Goal: Task Accomplishment & Management: Manage account settings

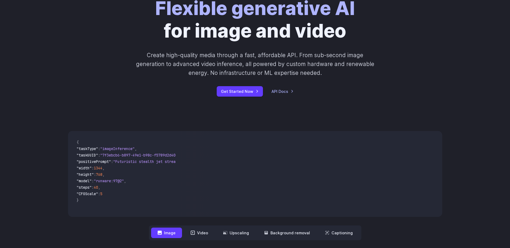
scroll to position [134, 0]
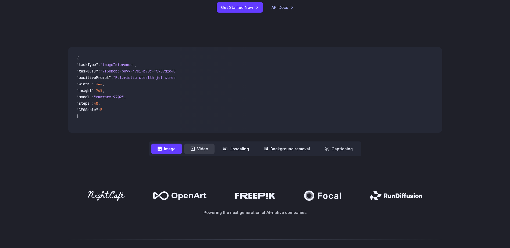
click at [202, 148] on button "Video" at bounding box center [199, 149] width 30 height 10
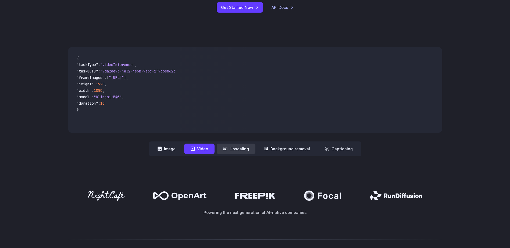
click at [242, 150] on button "Upscaling" at bounding box center [236, 149] width 39 height 10
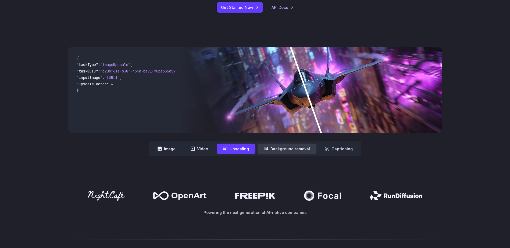
click at [279, 149] on button "Background removal" at bounding box center [286, 149] width 59 height 10
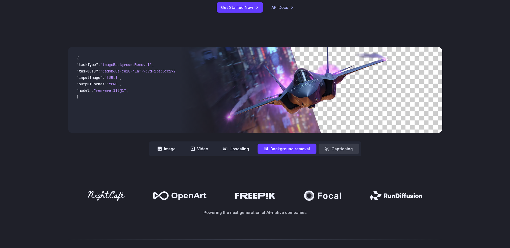
click at [330, 149] on button "Captioning" at bounding box center [338, 149] width 41 height 10
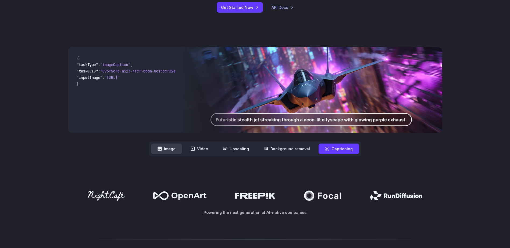
click at [178, 146] on button "Image" at bounding box center [166, 149] width 31 height 10
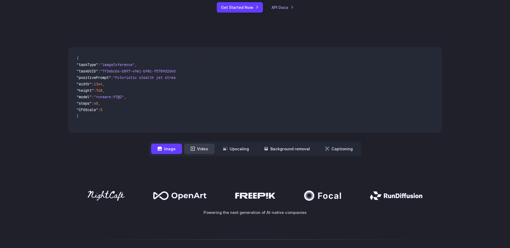
click at [203, 150] on button "Video" at bounding box center [199, 149] width 30 height 10
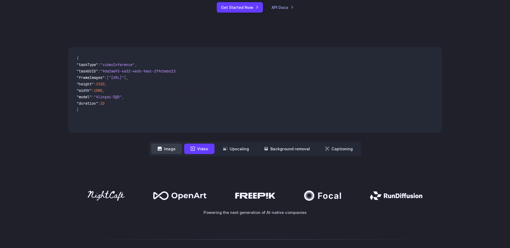
click at [173, 150] on button "Image" at bounding box center [166, 149] width 31 height 10
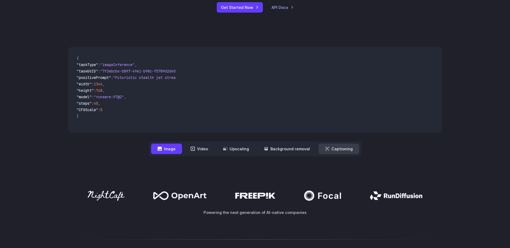
click at [328, 148] on button "Captioning" at bounding box center [338, 149] width 41 height 10
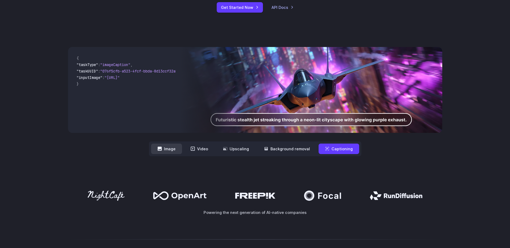
click at [170, 151] on button "Image" at bounding box center [166, 149] width 31 height 10
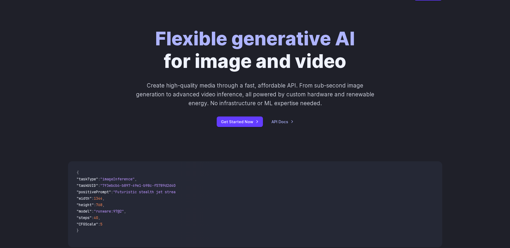
scroll to position [0, 0]
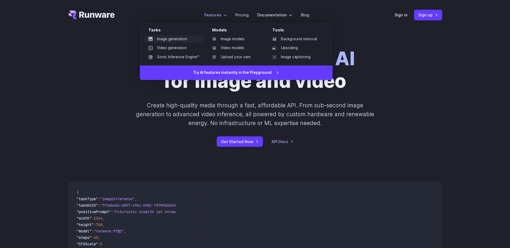
click at [185, 38] on link "Image generation" at bounding box center [173, 39] width 59 height 8
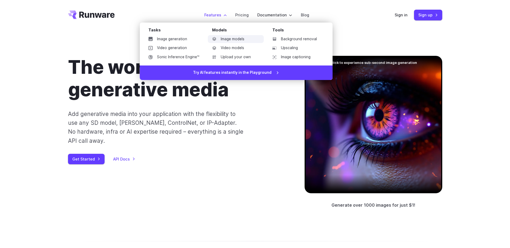
click at [235, 39] on link "Image models" at bounding box center [236, 39] width 56 height 8
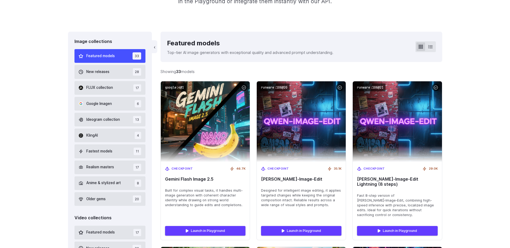
scroll to position [161, 0]
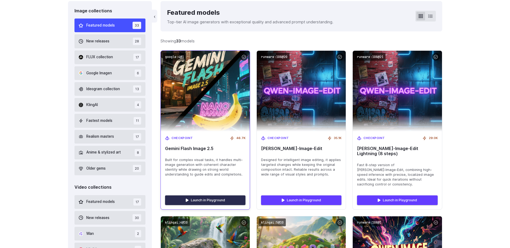
click at [218, 196] on link "Launch in Playground" at bounding box center [205, 201] width 80 height 10
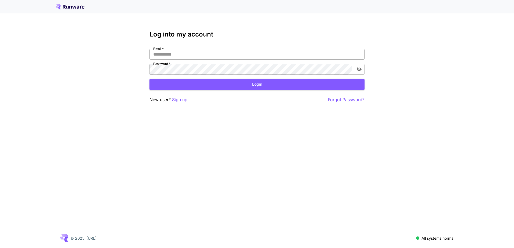
click at [180, 56] on input "Email   *" at bounding box center [256, 54] width 215 height 11
click at [178, 102] on p "Sign up" at bounding box center [179, 99] width 15 height 7
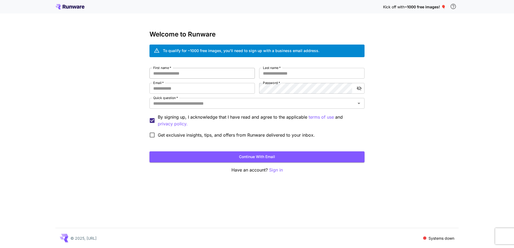
click at [199, 74] on input "First name   *" at bounding box center [201, 73] width 105 height 11
type input "**********"
type input "*"
type input "**********"
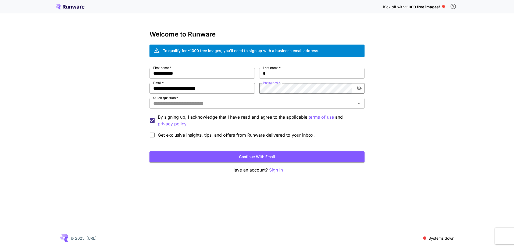
click at [253, 91] on div "**********" at bounding box center [256, 104] width 215 height 73
click at [252, 99] on div "Quick question   *" at bounding box center [256, 103] width 215 height 11
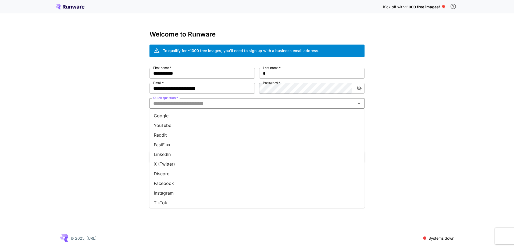
click at [232, 124] on li "YouTube" at bounding box center [256, 126] width 215 height 10
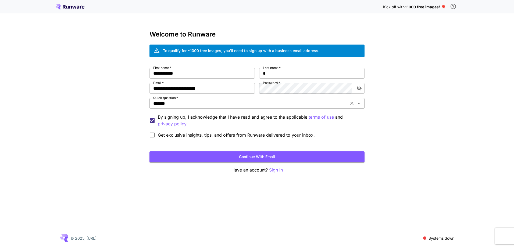
click at [203, 106] on input "*******" at bounding box center [249, 104] width 196 height 8
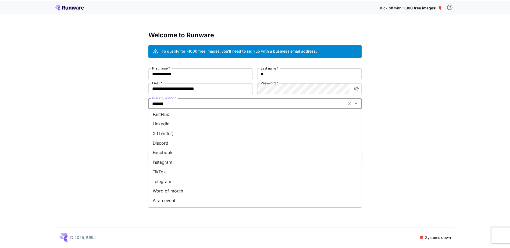
scroll to position [50, 0]
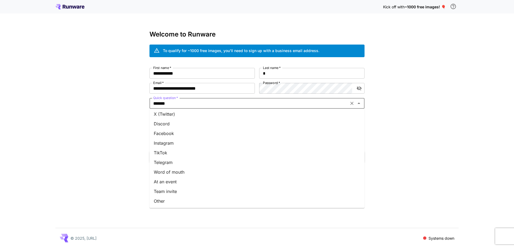
click at [176, 198] on li "Other" at bounding box center [256, 201] width 215 height 10
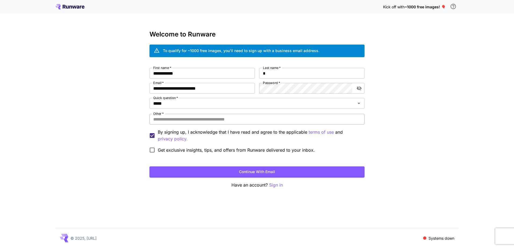
click at [176, 120] on input "Other   *" at bounding box center [256, 119] width 215 height 11
click at [235, 121] on input "**********" at bounding box center [256, 119] width 215 height 11
type input "**********"
click at [192, 149] on span "Get exclusive insights, tips, and offers from Runware delivered to your inbox." at bounding box center [236, 150] width 157 height 6
click at [243, 173] on button "Continue with email" at bounding box center [256, 172] width 215 height 11
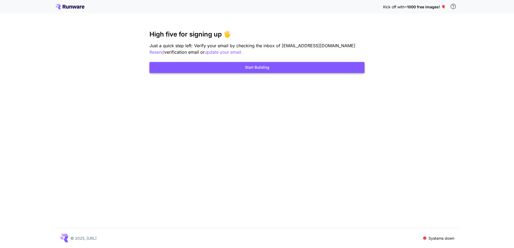
click at [254, 68] on button "Start Building" at bounding box center [256, 67] width 215 height 11
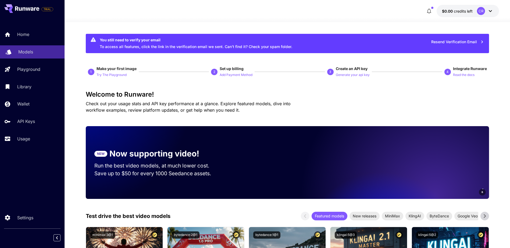
click at [30, 51] on p "Models" at bounding box center [25, 52] width 15 height 6
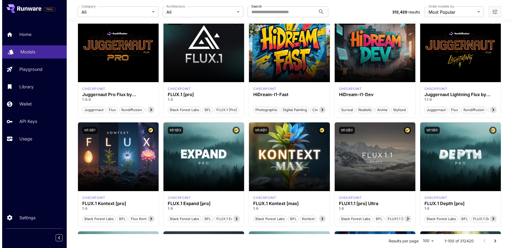
scroll to position [54, 0]
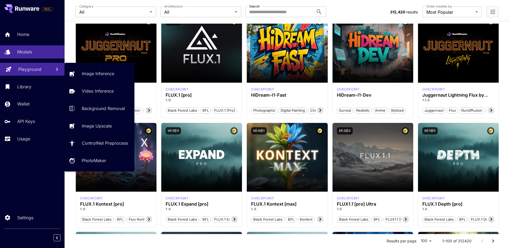
click at [32, 70] on p "Playground" at bounding box center [29, 69] width 23 height 6
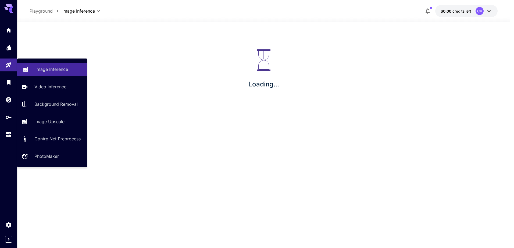
click at [85, 69] on link "Image Inference" at bounding box center [52, 69] width 70 height 13
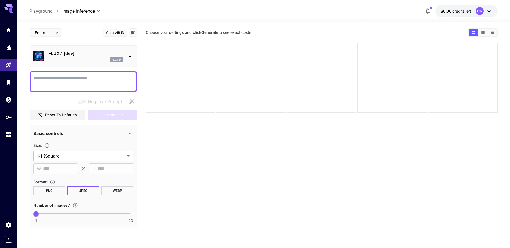
click at [81, 56] on p "FLUX.1 [dev]" at bounding box center [85, 53] width 74 height 6
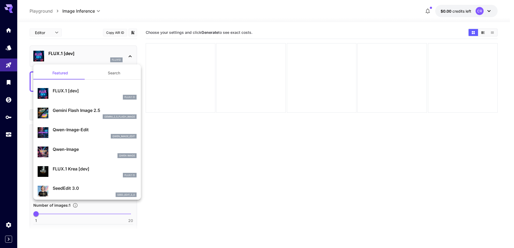
click at [77, 108] on p "Gemini Flash Image 2.5" at bounding box center [95, 110] width 84 height 6
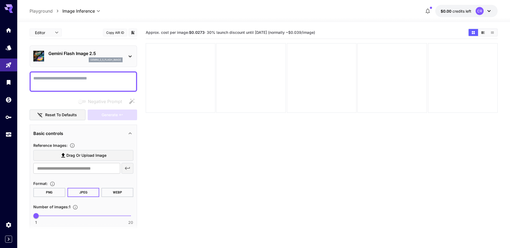
click at [82, 83] on textarea "Negative Prompt" at bounding box center [83, 81] width 100 height 13
drag, startPoint x: 172, startPoint y: 32, endPoint x: 252, endPoint y: 32, distance: 79.8
click at [252, 32] on span "Approx. cost per image: $0.0273 · 30% launch discount until 15th september (nor…" at bounding box center [230, 32] width 169 height 5
drag, startPoint x: 252, startPoint y: 32, endPoint x: 228, endPoint y: 33, distance: 24.2
click at [228, 33] on span "Approx. cost per image: $0.0273 · 30% launch discount until 15th september (nor…" at bounding box center [230, 32] width 169 height 5
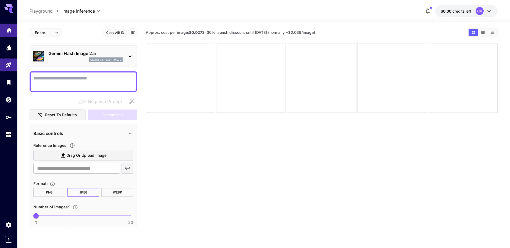
click at [10, 28] on icon "Home" at bounding box center [8, 28] width 5 height 5
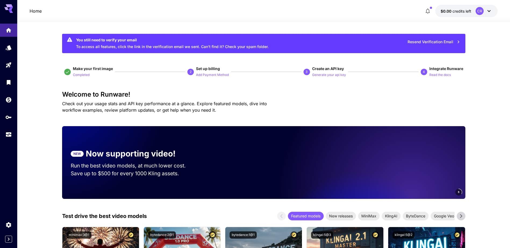
click at [486, 9] on icon at bounding box center [488, 11] width 6 height 6
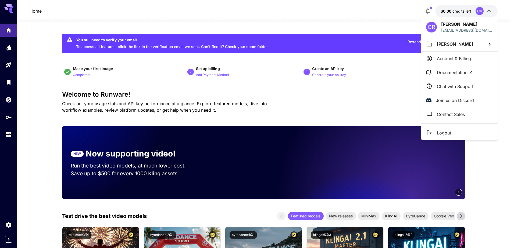
click at [364, 20] on div at bounding box center [257, 124] width 514 height 248
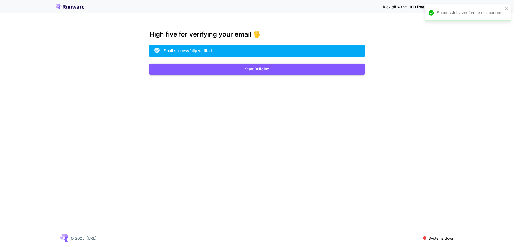
click at [251, 69] on button "Start Building" at bounding box center [256, 69] width 215 height 11
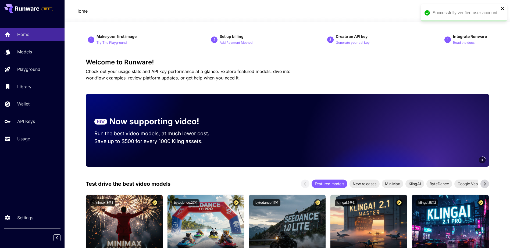
click at [504, 9] on icon "close" at bounding box center [503, 8] width 4 height 4
click at [482, 10] on div "CR" at bounding box center [481, 11] width 8 height 8
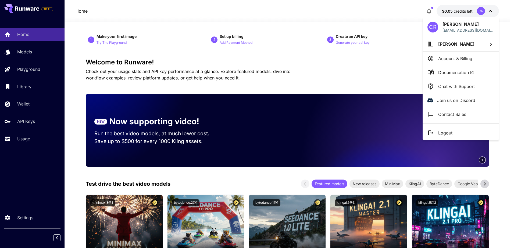
click at [354, 13] on div at bounding box center [257, 124] width 514 height 248
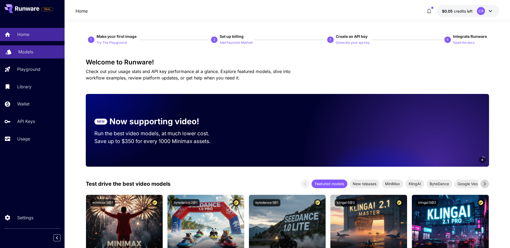
click at [34, 52] on div "Models" at bounding box center [39, 52] width 42 height 6
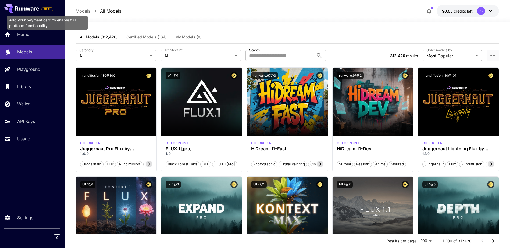
click at [46, 9] on span "TRIAL" at bounding box center [47, 9] width 11 height 4
click at [44, 23] on div "Add your payment card to enable full platform functionality." at bounding box center [47, 22] width 81 height 13
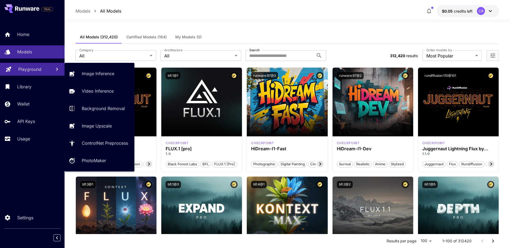
click at [34, 71] on p "Playground" at bounding box center [29, 69] width 23 height 6
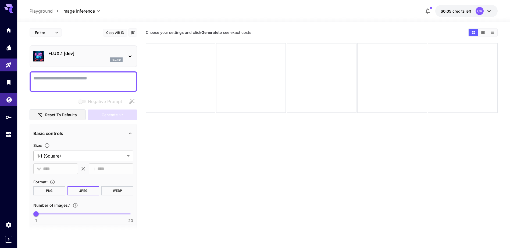
click at [8, 101] on icon "Wallet" at bounding box center [8, 98] width 5 height 5
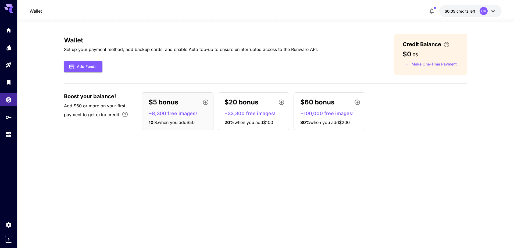
click at [171, 105] on p "$5 bonus" at bounding box center [164, 103] width 30 height 10
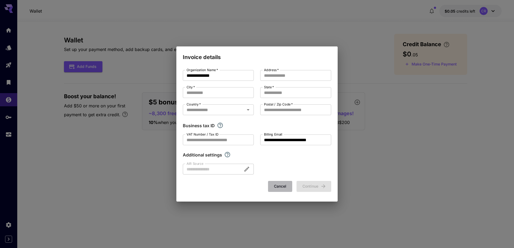
click at [279, 186] on button "Cancel" at bounding box center [280, 186] width 24 height 11
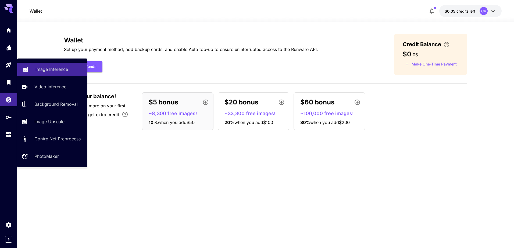
click at [52, 67] on p "Image Inference" at bounding box center [51, 69] width 33 height 6
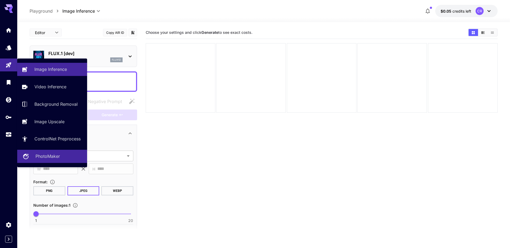
click at [59, 159] on p "PhotoMaker" at bounding box center [47, 156] width 24 height 6
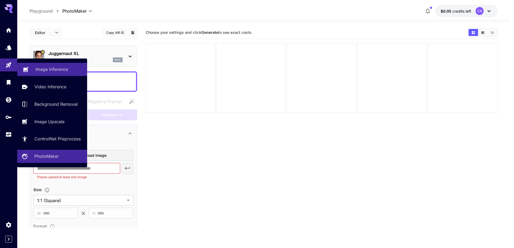
click at [51, 70] on p "Image Inference" at bounding box center [51, 69] width 33 height 6
type input "**********"
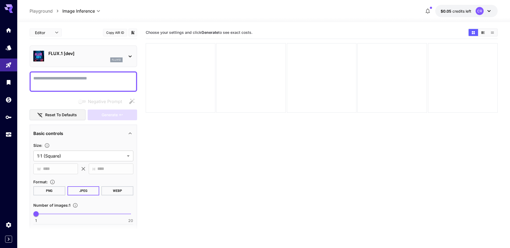
click at [60, 54] on p "FLUX.1 [dev]" at bounding box center [85, 53] width 74 height 6
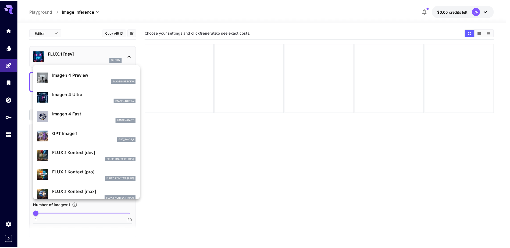
scroll to position [242, 0]
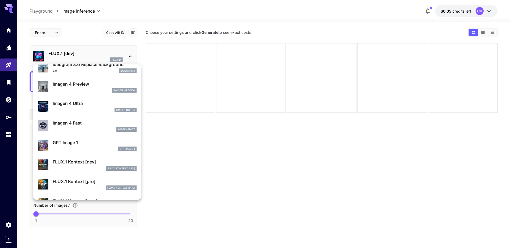
click at [158, 131] on div at bounding box center [257, 124] width 514 height 248
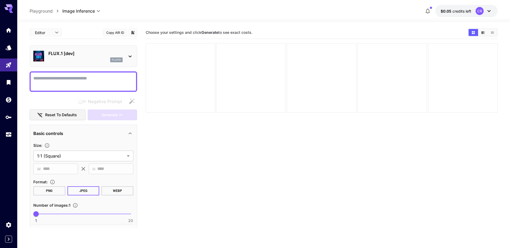
click at [114, 58] on div "flux1d" at bounding box center [116, 59] width 12 height 5
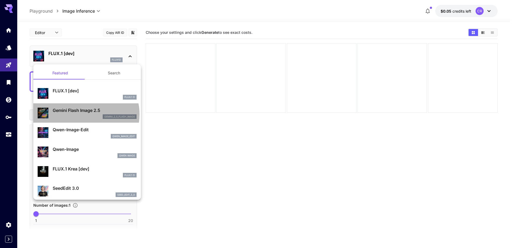
click at [86, 115] on div "gemini_2_5_flash_image" at bounding box center [95, 116] width 84 height 5
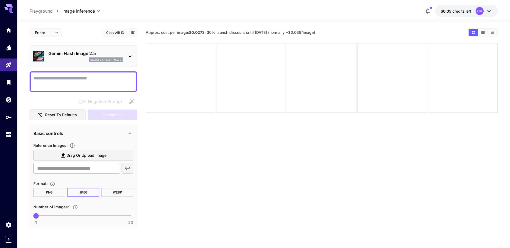
click at [81, 82] on textarea "Negative Prompt" at bounding box center [83, 81] width 100 height 13
click at [57, 87] on textarea "Negative Prompt" at bounding box center [83, 81] width 100 height 13
click at [107, 76] on textarea "Negative Prompt" at bounding box center [83, 81] width 100 height 13
click at [91, 155] on span "Drag or upload image" at bounding box center [86, 155] width 40 height 7
click at [0, 0] on input "Drag or upload image" at bounding box center [0, 0] width 0 height 0
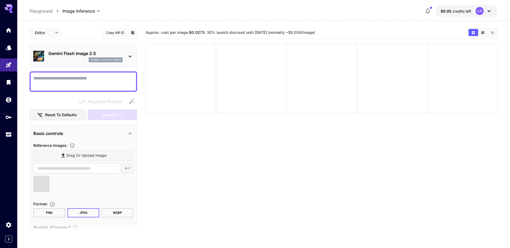
type input "**********"
click at [67, 80] on textarea "Negative Prompt" at bounding box center [83, 81] width 100 height 13
paste textarea "**********"
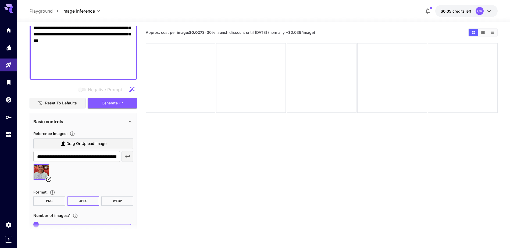
scroll to position [438, 0]
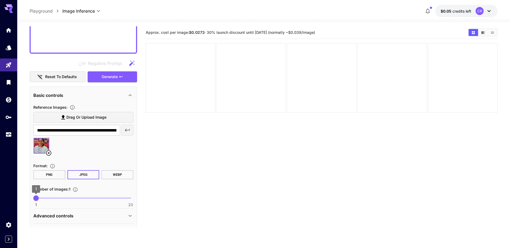
type textarea "**********"
drag, startPoint x: 37, startPoint y: 198, endPoint x: 51, endPoint y: 199, distance: 13.7
click at [51, 199] on span "4" at bounding box center [50, 198] width 5 height 5
type input "*"
drag, startPoint x: 51, startPoint y: 198, endPoint x: 42, endPoint y: 198, distance: 8.1
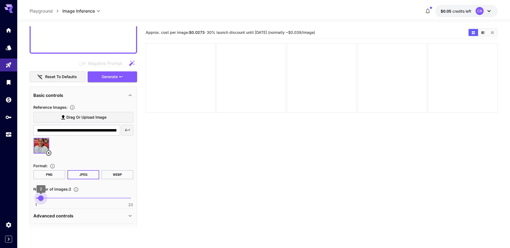
click at [42, 198] on span "2" at bounding box center [40, 198] width 5 height 5
click at [115, 77] on span "Generate" at bounding box center [110, 77] width 16 height 7
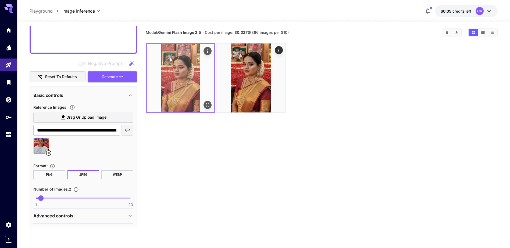
click at [196, 77] on img at bounding box center [180, 77] width 67 height 67
click at [206, 105] on icon "Open in fullscreen" at bounding box center [207, 104] width 5 height 5
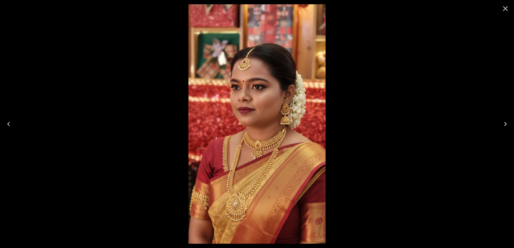
click at [503, 124] on icon "Next" at bounding box center [505, 124] width 9 height 9
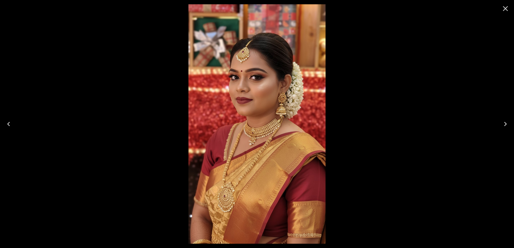
click at [11, 123] on icon "Previous" at bounding box center [8, 124] width 9 height 9
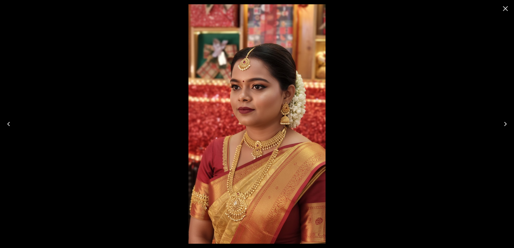
click at [505, 126] on icon "Next" at bounding box center [505, 124] width 3 height 4
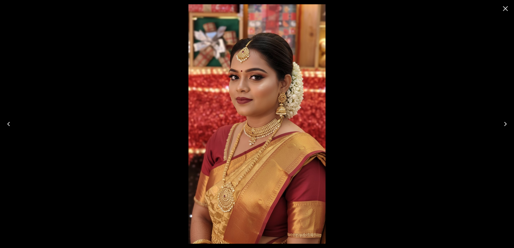
click at [12, 123] on icon "Previous" at bounding box center [8, 124] width 9 height 9
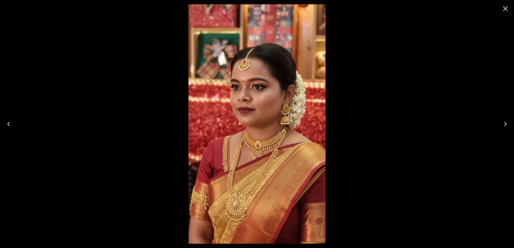
click at [505, 126] on icon "Next" at bounding box center [505, 124] width 9 height 9
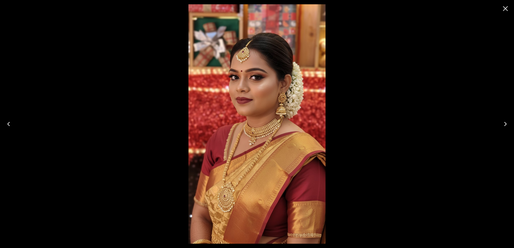
click at [10, 124] on icon "Previous" at bounding box center [8, 124] width 9 height 9
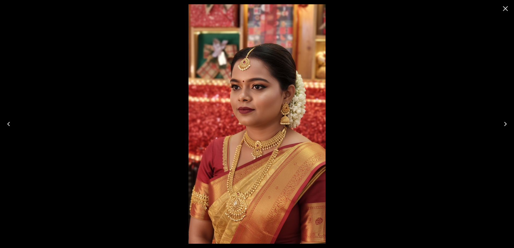
click at [506, 8] on icon "Close" at bounding box center [505, 8] width 5 height 5
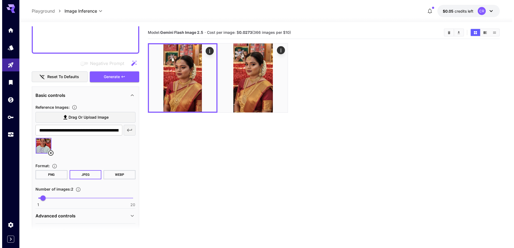
scroll to position [411, 0]
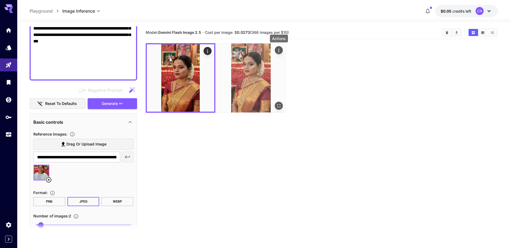
click at [278, 51] on icon "Actions" at bounding box center [278, 50] width 5 height 5
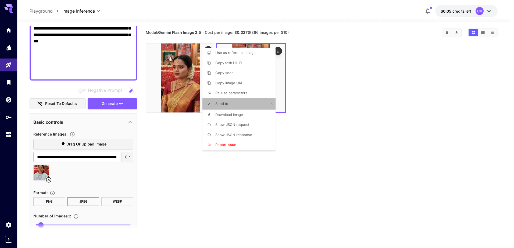
click at [262, 104] on li "Send to" at bounding box center [240, 103] width 76 height 11
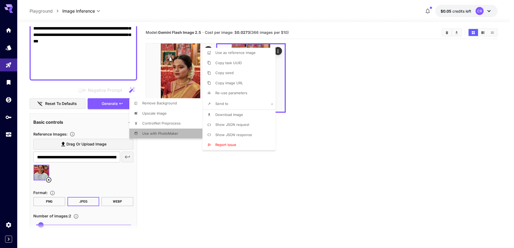
click at [181, 135] on li "Use with PhotoMaker" at bounding box center [167, 134] width 76 height 10
type input "**********"
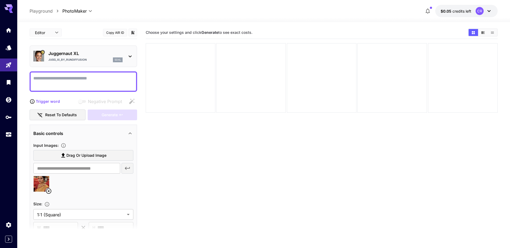
click at [75, 79] on textarea "Negative Prompt" at bounding box center [83, 81] width 100 height 13
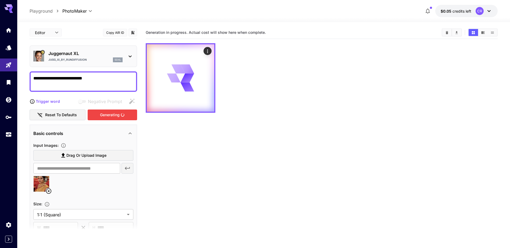
click at [117, 116] on div "Generating" at bounding box center [112, 115] width 49 height 11
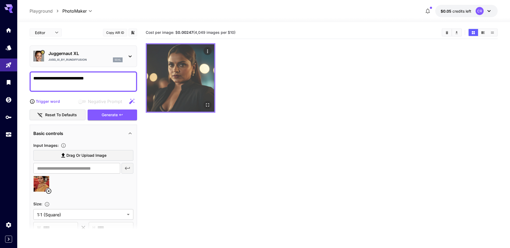
type textarea "**********"
click at [183, 81] on img at bounding box center [180, 77] width 67 height 67
click at [182, 89] on img at bounding box center [180, 77] width 67 height 67
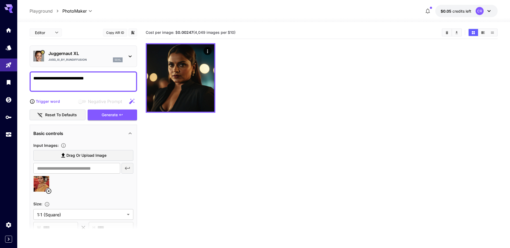
click at [236, 55] on div at bounding box center [322, 78] width 352 height 70
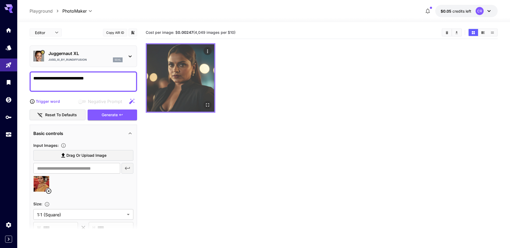
click at [207, 105] on icon "Open in fullscreen" at bounding box center [207, 104] width 5 height 5
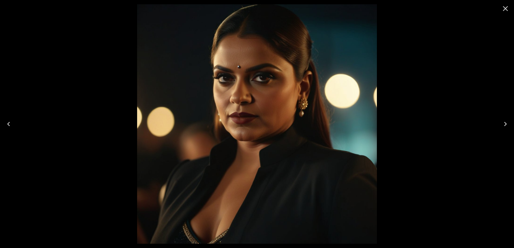
click at [505, 8] on icon "Close" at bounding box center [505, 8] width 9 height 9
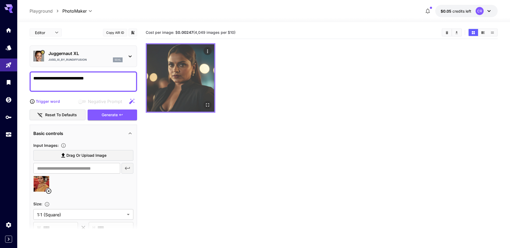
click at [209, 51] on icon "Actions" at bounding box center [207, 51] width 5 height 5
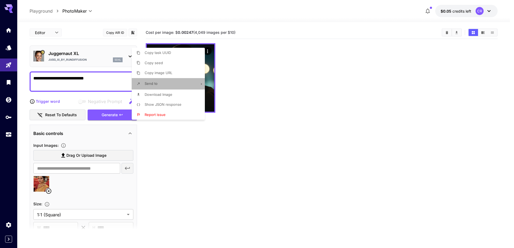
click at [177, 83] on li "Send to" at bounding box center [170, 83] width 76 height 11
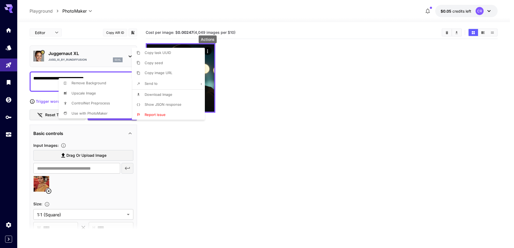
click at [174, 143] on div at bounding box center [257, 124] width 514 height 248
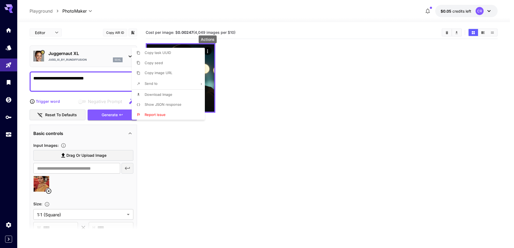
drag, startPoint x: 207, startPoint y: 150, endPoint x: 234, endPoint y: 148, distance: 27.2
click at [228, 149] on div at bounding box center [257, 124] width 514 height 248
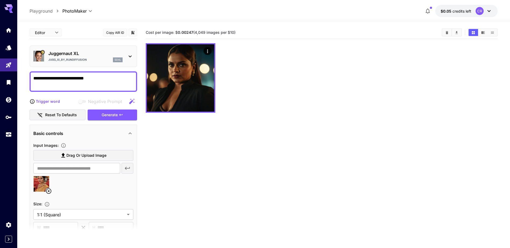
click at [268, 115] on section "Cost per image: $ 0.00247 (4,049 images per $10)" at bounding box center [322, 150] width 352 height 248
click at [122, 57] on div "Juggernaut XL Jugg_XI_by_RunDiffusion sdxl" at bounding box center [85, 56] width 74 height 12
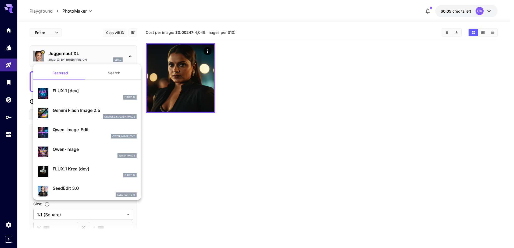
click at [122, 57] on div at bounding box center [257, 124] width 514 height 248
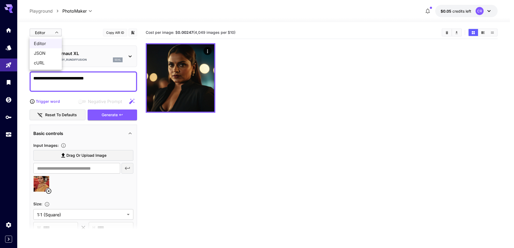
click at [48, 28] on body "**********" at bounding box center [257, 145] width 514 height 291
click at [46, 31] on div at bounding box center [257, 124] width 514 height 248
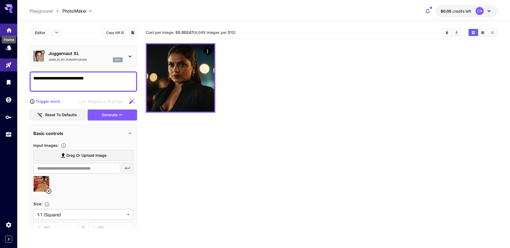
click at [7, 31] on icon "Home" at bounding box center [8, 28] width 5 height 5
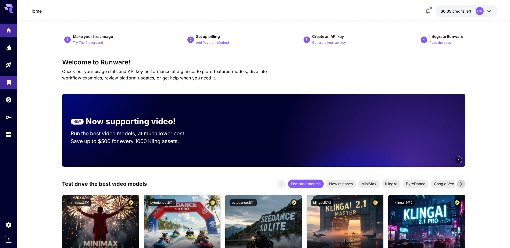
click at [7, 81] on icon "Library" at bounding box center [9, 81] width 6 height 6
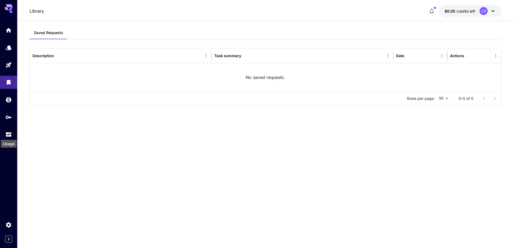
click at [7, 136] on div "Usage" at bounding box center [8, 142] width 17 height 12
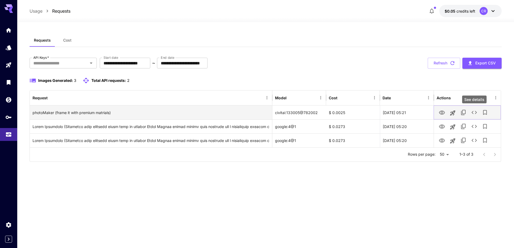
click at [473, 111] on icon "See details" at bounding box center [474, 112] width 6 height 6
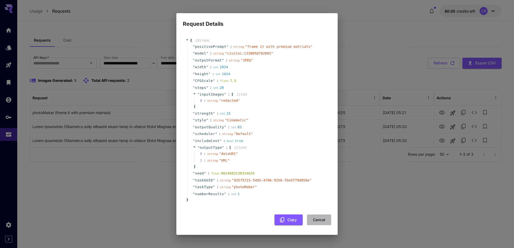
click at [319, 218] on button "Cancel" at bounding box center [319, 220] width 24 height 11
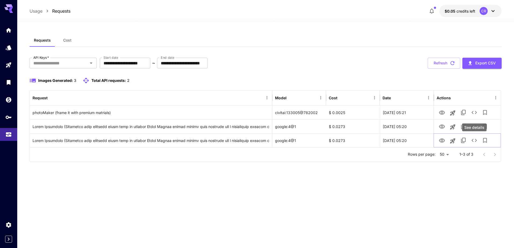
click at [475, 128] on div "See details" at bounding box center [474, 128] width 24 height 8
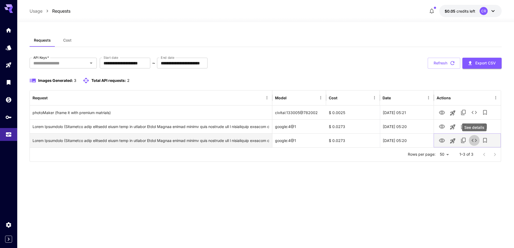
click at [475, 143] on icon "See details" at bounding box center [474, 140] width 6 height 6
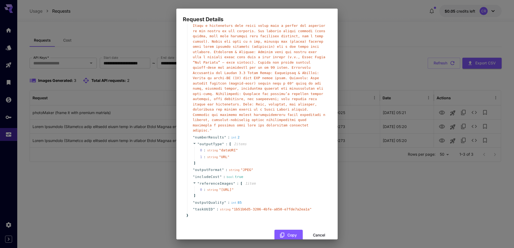
scroll to position [172, 0]
click at [362, 29] on div "Request Details { 10 item s " taskType " : string " imageInference " " model " …" at bounding box center [257, 124] width 514 height 248
click at [315, 229] on button "Cancel" at bounding box center [319, 234] width 24 height 11
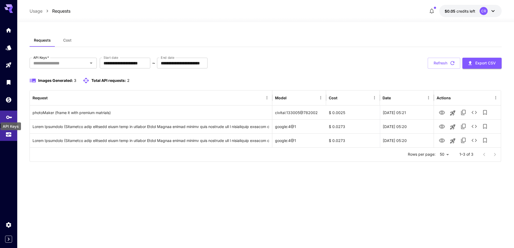
click at [6, 116] on icon "API Keys" at bounding box center [9, 115] width 6 height 3
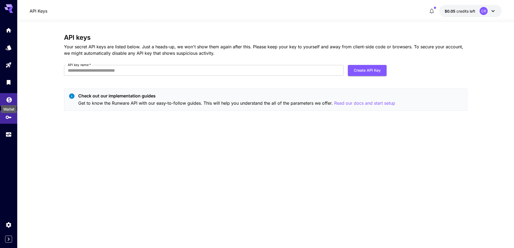
click at [7, 97] on icon "Wallet" at bounding box center [8, 98] width 5 height 5
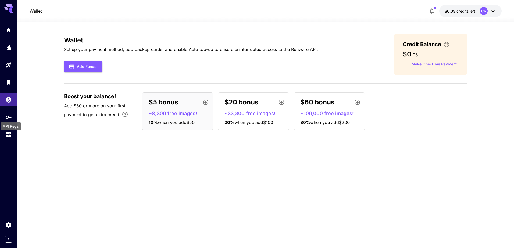
click at [7, 120] on div "API Keys" at bounding box center [10, 125] width 21 height 12
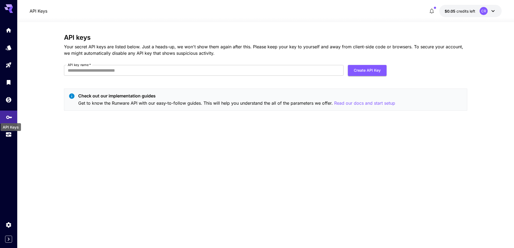
click at [7, 116] on icon "API Keys" at bounding box center [9, 115] width 6 height 3
click at [10, 12] on icon at bounding box center [8, 8] width 9 height 9
click at [8, 28] on icon "Home" at bounding box center [8, 28] width 5 height 5
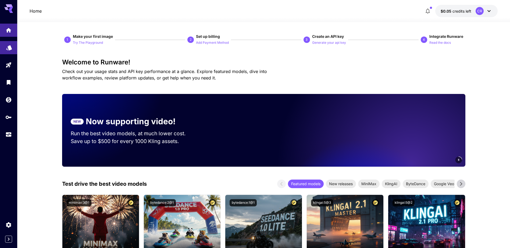
click at [7, 49] on link at bounding box center [8, 47] width 17 height 13
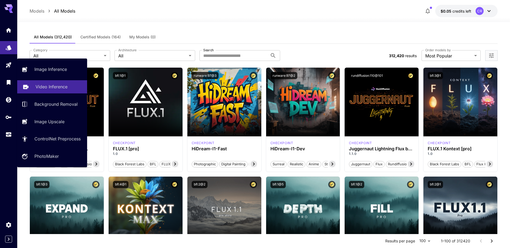
click at [52, 88] on p "Video Inference" at bounding box center [51, 87] width 32 height 6
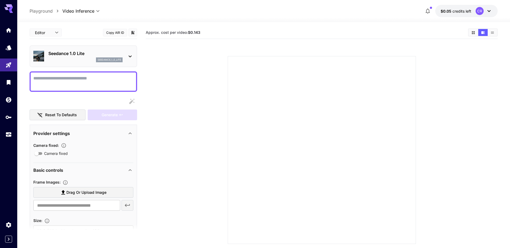
click at [71, 53] on p "Seedance 1.0 Lite" at bounding box center [85, 53] width 74 height 6
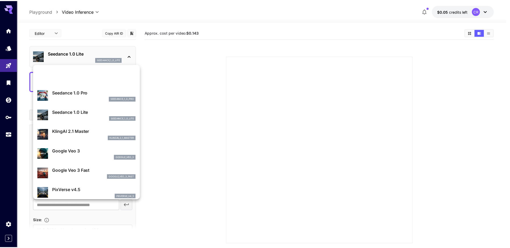
scroll to position [54, 0]
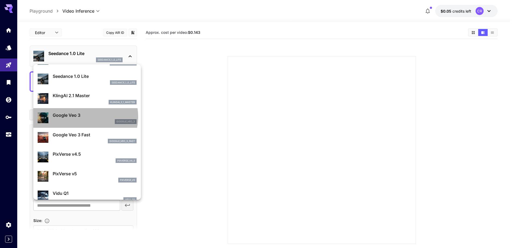
click at [83, 117] on p "Google Veo 3" at bounding box center [95, 115] width 84 height 6
type input "**********"
type input "****"
type input "***"
type input "*"
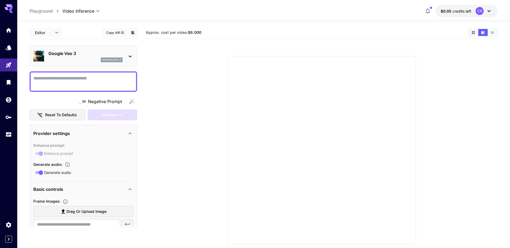
click at [71, 80] on textarea "Negative Prompt" at bounding box center [83, 81] width 100 height 13
click at [9, 48] on icon "Models" at bounding box center [9, 46] width 6 height 5
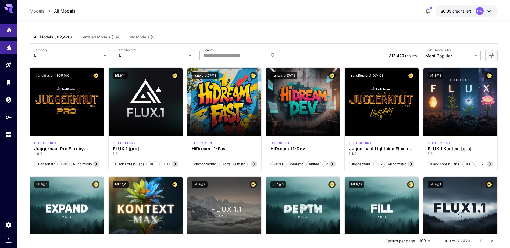
click at [12, 33] on link at bounding box center [8, 30] width 17 height 13
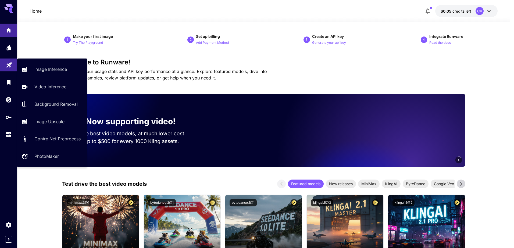
click at [13, 64] on link at bounding box center [8, 65] width 17 height 13
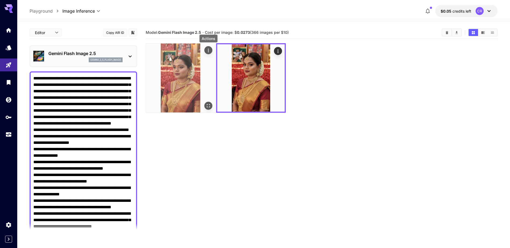
click at [207, 52] on icon "Actions" at bounding box center [208, 50] width 5 height 5
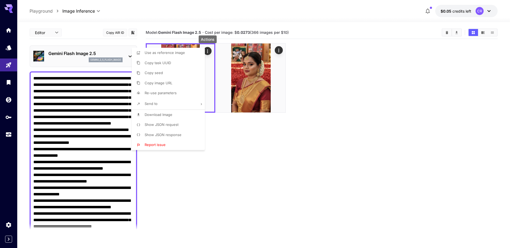
click at [179, 105] on li "Send to" at bounding box center [170, 103] width 76 height 11
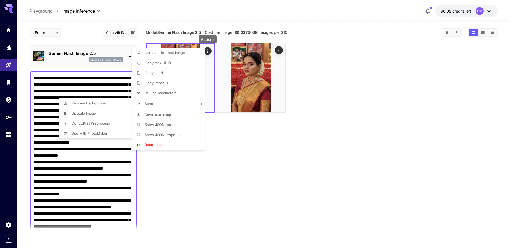
click at [239, 144] on div at bounding box center [257, 124] width 514 height 248
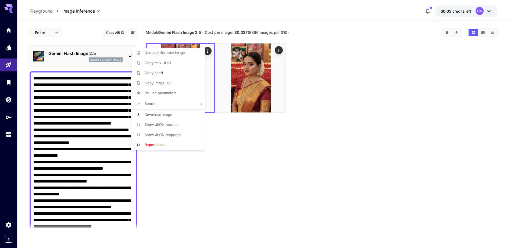
click at [233, 137] on div at bounding box center [257, 124] width 514 height 248
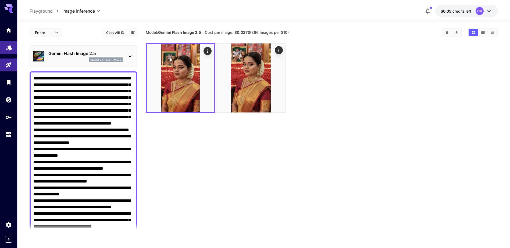
click at [8, 44] on icon "Models" at bounding box center [9, 46] width 6 height 6
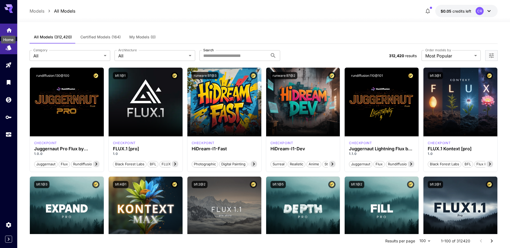
click at [9, 31] on icon "Home" at bounding box center [8, 28] width 5 height 5
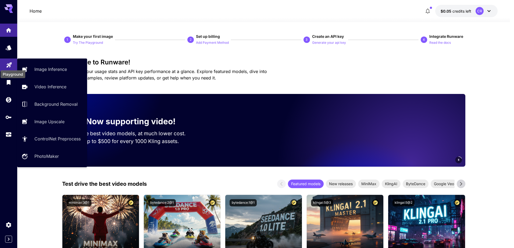
click at [6, 64] on icon "Playground" at bounding box center [9, 63] width 6 height 6
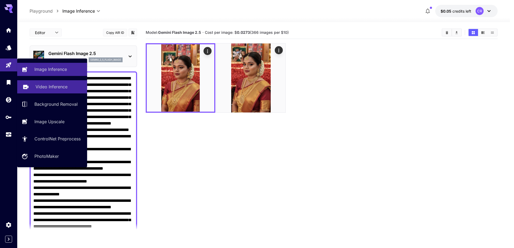
click at [46, 87] on p "Video Inference" at bounding box center [51, 87] width 32 height 6
type input "**********"
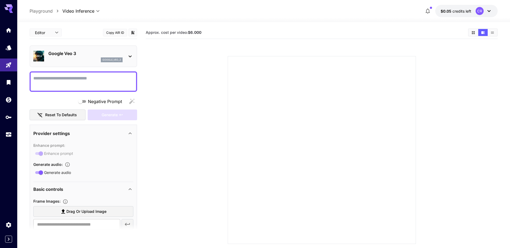
click at [77, 84] on textarea "Negative Prompt" at bounding box center [83, 81] width 100 height 13
click at [79, 213] on span "Drag or upload image" at bounding box center [86, 211] width 40 height 7
click at [0, 0] on input "Drag or upload image" at bounding box center [0, 0] width 0 height 0
type input "**********"
click at [59, 79] on textarea "Negative Prompt" at bounding box center [83, 81] width 100 height 13
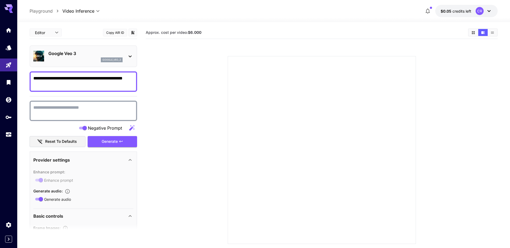
click at [95, 112] on textarea "Negative Prompt" at bounding box center [83, 111] width 100 height 13
click at [133, 127] on icon "button" at bounding box center [131, 128] width 6 height 6
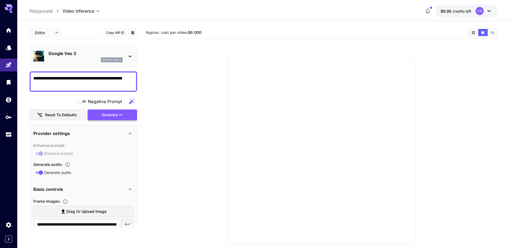
click at [108, 118] on div "Generate" at bounding box center [112, 115] width 49 height 11
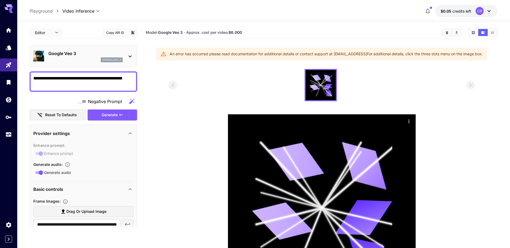
click at [84, 83] on textarea "**********" at bounding box center [83, 81] width 100 height 13
drag, startPoint x: 84, startPoint y: 83, endPoint x: 90, endPoint y: 78, distance: 7.8
click at [90, 78] on textarea "**********" at bounding box center [83, 81] width 100 height 13
type textarea "**********"
click at [110, 113] on div "Generate" at bounding box center [112, 115] width 49 height 11
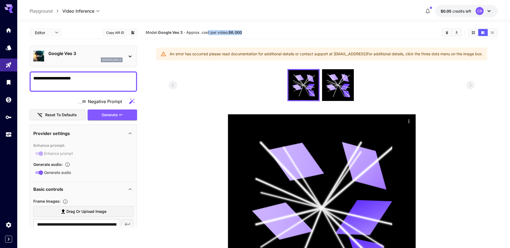
drag, startPoint x: 209, startPoint y: 32, endPoint x: 246, endPoint y: 32, distance: 37.3
click at [246, 32] on section "Model: Google Veo 3 · Approx. cost per video: $6.000" at bounding box center [291, 32] width 291 height 6
drag, startPoint x: 246, startPoint y: 32, endPoint x: 226, endPoint y: 47, distance: 25.5
click at [226, 47] on section "Model: Google Veo 3 · Approx. cost per video: $6.000 An error has occurred plea…" at bounding box center [322, 164] width 352 height 276
drag, startPoint x: 103, startPoint y: 81, endPoint x: 28, endPoint y: 81, distance: 75.0
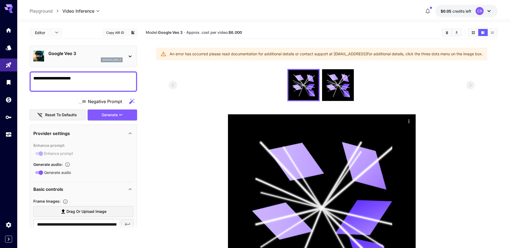
click at [28, 80] on section "**********" at bounding box center [263, 170] width 492 height 296
click at [111, 60] on p "google_veo_3" at bounding box center [111, 60] width 19 height 4
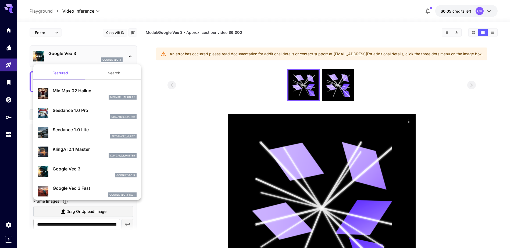
click at [109, 58] on div at bounding box center [257, 124] width 514 height 248
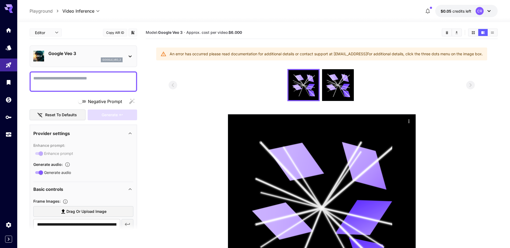
click at [96, 102] on span "Negative Prompt" at bounding box center [105, 101] width 34 height 6
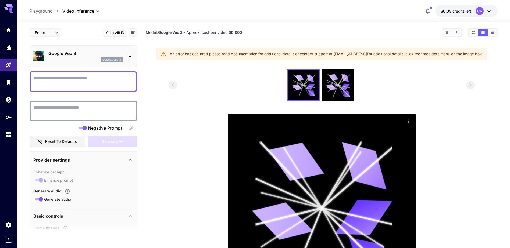
click at [103, 129] on span "Negative Prompt" at bounding box center [105, 128] width 34 height 6
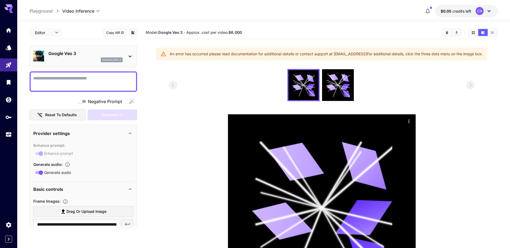
scroll to position [107, 0]
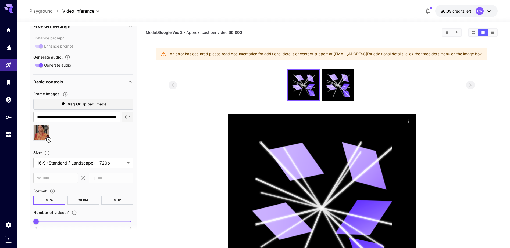
click at [47, 139] on icon at bounding box center [48, 140] width 6 height 6
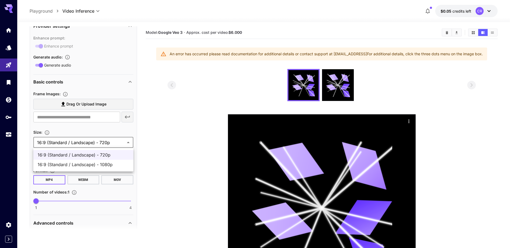
click at [96, 142] on body "**********" at bounding box center [257, 159] width 514 height 318
click at [82, 167] on span "16:9 (Standard / Landscape) - 1080p" at bounding box center [83, 164] width 91 height 6
type input "**********"
type input "****"
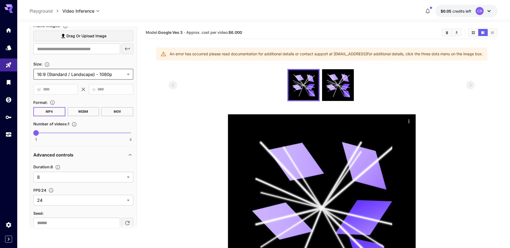
scroll to position [204, 0]
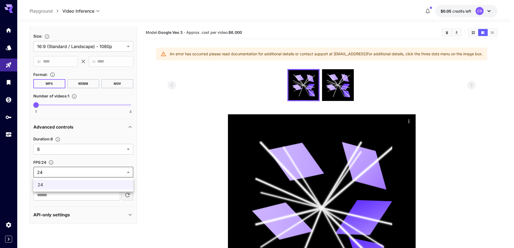
click at [64, 174] on body "**********" at bounding box center [257, 159] width 514 height 318
click at [64, 174] on div at bounding box center [257, 124] width 514 height 248
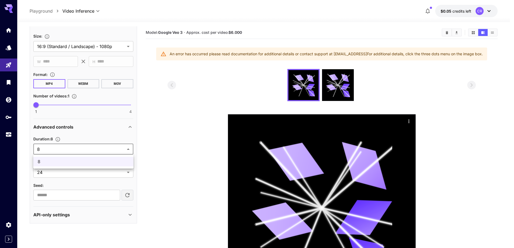
click at [73, 146] on body "**********" at bounding box center [257, 159] width 514 height 318
click at [73, 146] on div at bounding box center [257, 124] width 514 height 248
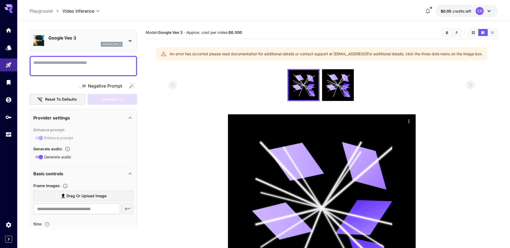
scroll to position [0, 0]
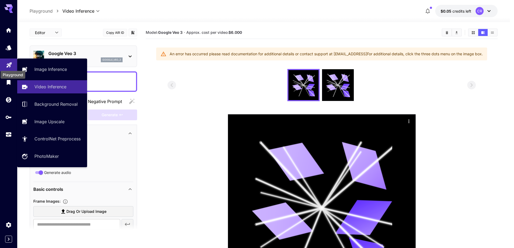
click at [10, 62] on icon "Playground" at bounding box center [9, 63] width 6 height 6
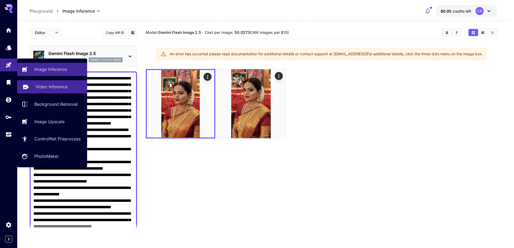
click at [52, 85] on p "Video Inference" at bounding box center [51, 87] width 32 height 6
type input "**********"
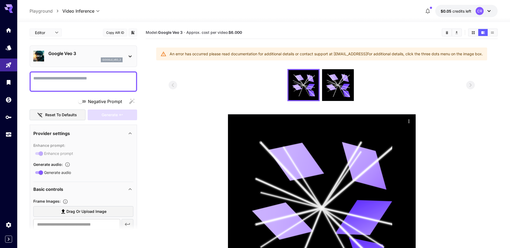
click at [82, 56] on p "Google Veo 3" at bounding box center [85, 53] width 74 height 6
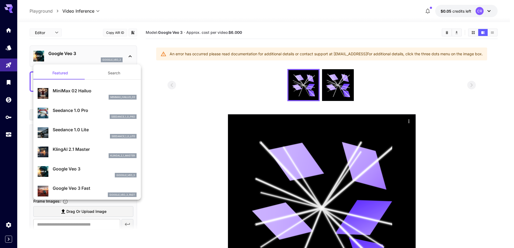
click at [89, 92] on p "MiniMax 02 Hailuo" at bounding box center [95, 91] width 84 height 6
type input "**********"
type input "***"
type input "*"
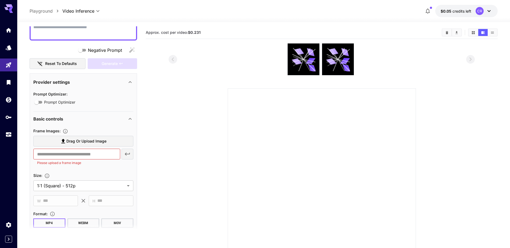
scroll to position [54, 0]
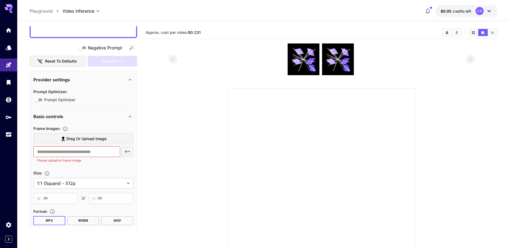
click at [92, 142] on label "Drag or upload image" at bounding box center [83, 139] width 100 height 11
click at [0, 0] on input "Drag or upload image" at bounding box center [0, 0] width 0 height 0
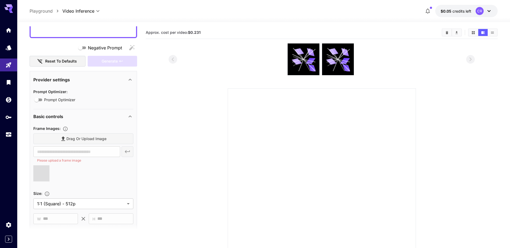
scroll to position [161, 0]
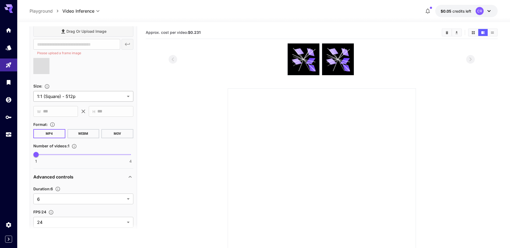
type input "**********"
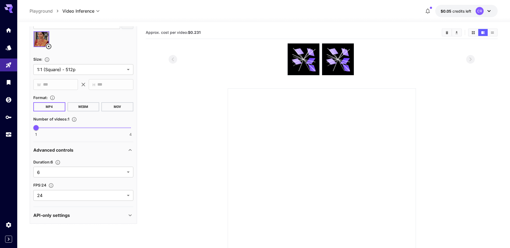
scroll to position [182, 0]
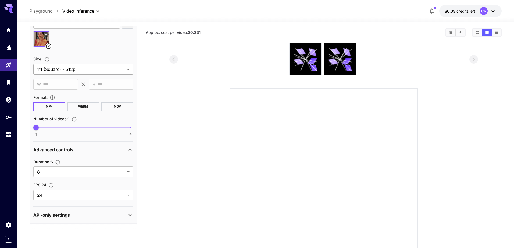
click at [72, 67] on body "**********" at bounding box center [257, 146] width 514 height 293
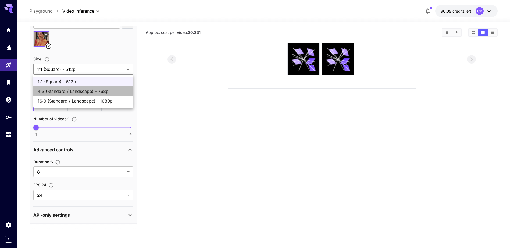
click at [82, 92] on span "4:3 (Standard / Landscape) - 768p" at bounding box center [83, 91] width 91 height 6
type input "**********"
type input "****"
type input "***"
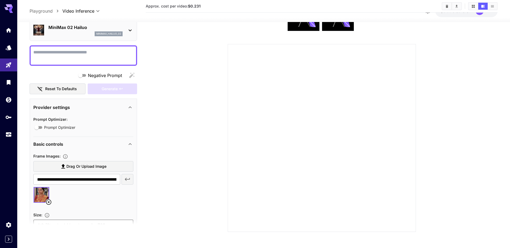
scroll to position [0, 0]
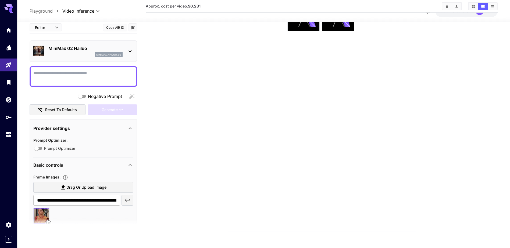
click at [61, 72] on textarea "Negative Prompt" at bounding box center [83, 76] width 100 height 13
type textarea "*"
type textarea "**********"
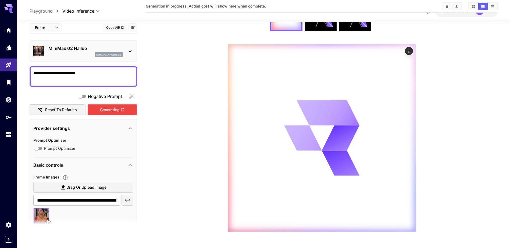
click at [116, 111] on div "Generating" at bounding box center [112, 109] width 49 height 11
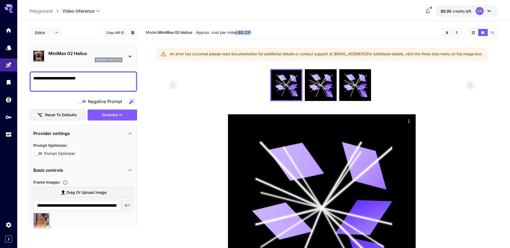
drag, startPoint x: 236, startPoint y: 34, endPoint x: 261, endPoint y: 34, distance: 24.7
click at [261, 34] on section "Model: MiniMax 02 Hailuo · Approx. cost per video: $0.231" at bounding box center [291, 32] width 291 height 6
drag, startPoint x: 261, startPoint y: 34, endPoint x: 234, endPoint y: 58, distance: 35.7
click at [234, 58] on div "An error has occurred please read documentation for additional details or conta…" at bounding box center [326, 54] width 313 height 10
click at [485, 11] on div "CR" at bounding box center [483, 11] width 17 height 8
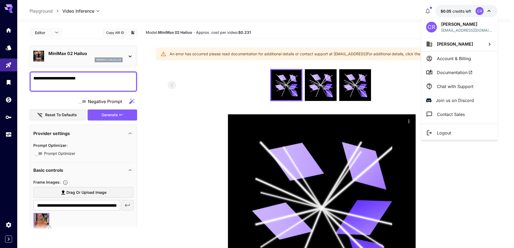
click at [459, 55] on li "Account & Billing" at bounding box center [459, 59] width 76 height 14
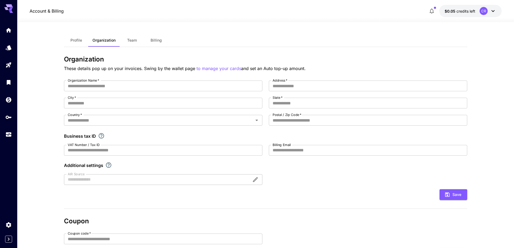
type input "**********"
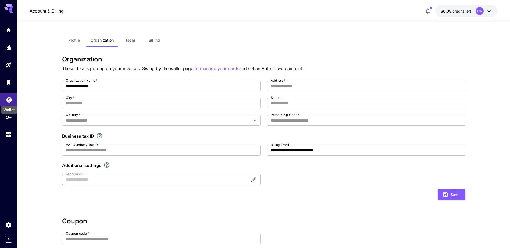
click at [8, 100] on icon "Wallet" at bounding box center [8, 98] width 5 height 5
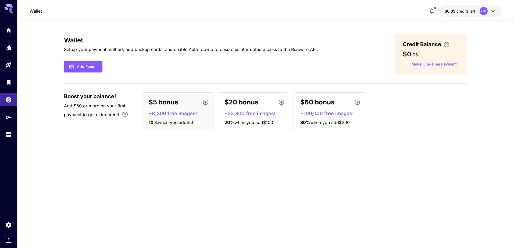
click at [173, 113] on p "~8,300 free images!" at bounding box center [180, 113] width 62 height 7
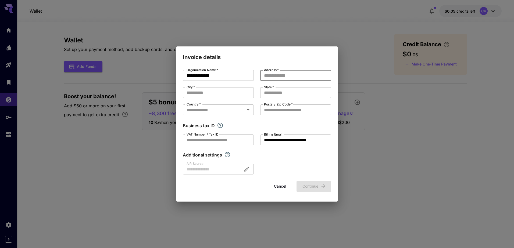
click at [268, 75] on input "Address   *" at bounding box center [295, 75] width 71 height 11
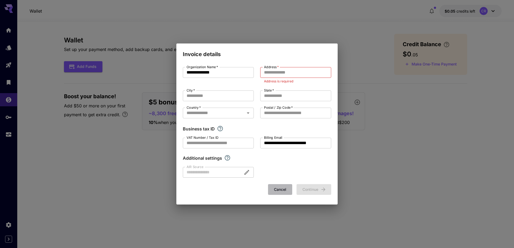
click at [277, 188] on button "Cancel" at bounding box center [280, 189] width 24 height 11
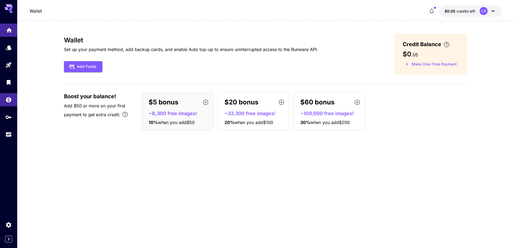
click at [4, 28] on link at bounding box center [8, 30] width 17 height 13
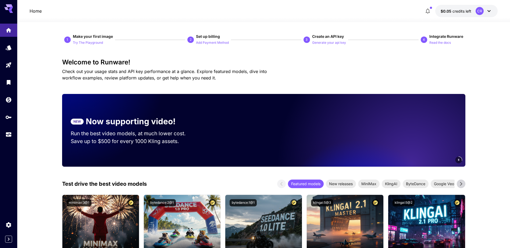
click at [7, 13] on div at bounding box center [8, 78] width 17 height 131
click at [428, 12] on icon "button" at bounding box center [427, 11] width 6 height 6
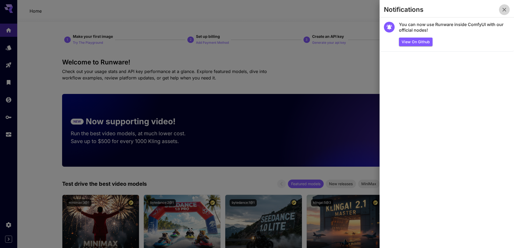
click at [505, 8] on icon "button" at bounding box center [504, 9] width 6 height 6
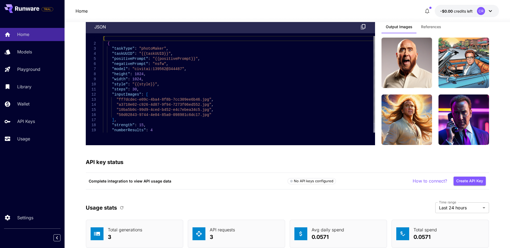
scroll to position [1387, 0]
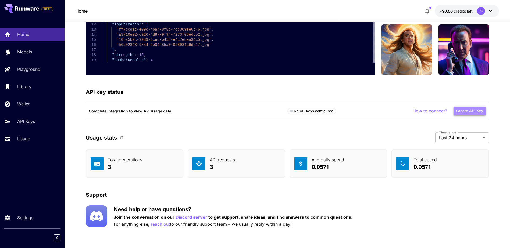
click at [470, 109] on button "Create API Key" at bounding box center [469, 111] width 32 height 9
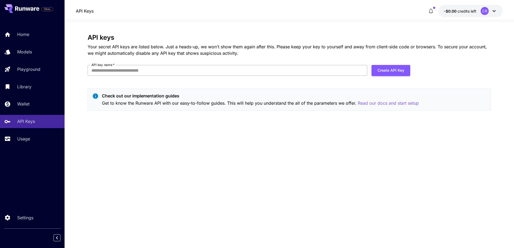
click at [185, 73] on input "API key name   *" at bounding box center [227, 70] width 279 height 11
click at [261, 90] on div "Check out our implementation guides Get to know the Runware API with our easy-t…" at bounding box center [289, 100] width 403 height 22
click at [156, 71] on input "API key name   *" at bounding box center [227, 70] width 279 height 11
type input "***"
click at [394, 71] on button "Create API Key" at bounding box center [390, 70] width 39 height 11
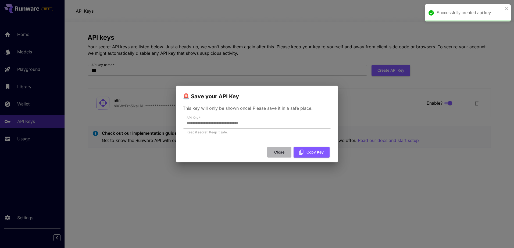
click at [280, 152] on button "Close" at bounding box center [279, 152] width 24 height 11
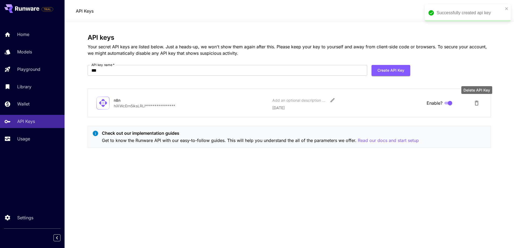
click at [477, 102] on icon "Delete API Key" at bounding box center [476, 103] width 4 height 5
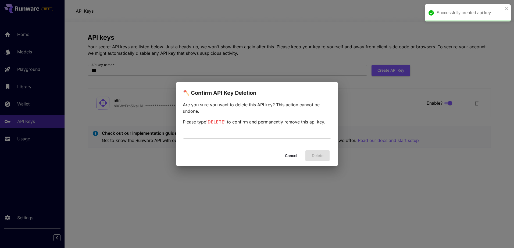
click at [269, 138] on input "text" at bounding box center [257, 133] width 148 height 11
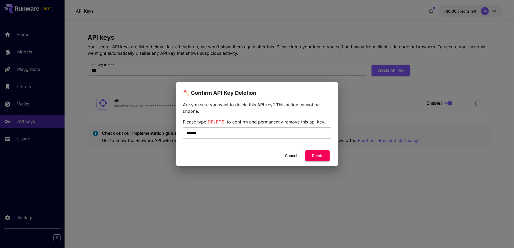
type input "******"
click at [319, 161] on button "Delete" at bounding box center [317, 155] width 24 height 11
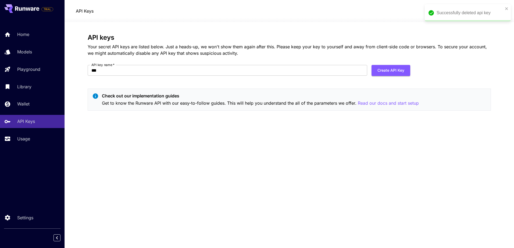
click at [360, 88] on div "API keys Your secret API keys are listed below. Just a heads-up, we won't show …" at bounding box center [289, 74] width 403 height 81
click at [29, 36] on p "Home" at bounding box center [24, 34] width 12 height 6
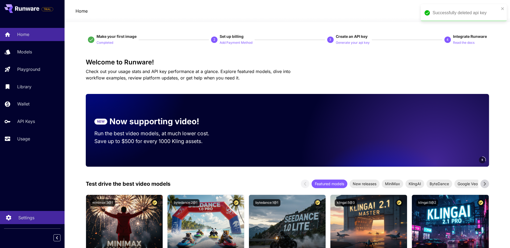
click at [26, 216] on p "Settings" at bounding box center [26, 218] width 16 height 6
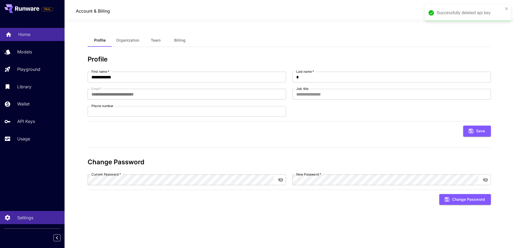
click at [33, 31] on link "Home" at bounding box center [32, 34] width 64 height 13
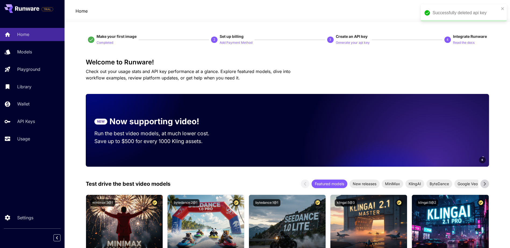
click at [31, 6] on button at bounding box center [21, 8] width 35 height 9
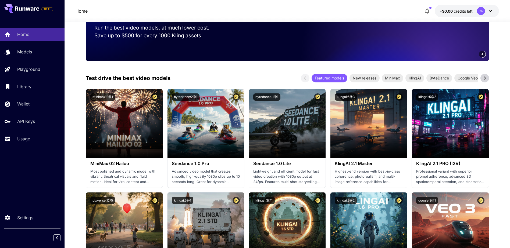
scroll to position [54, 0]
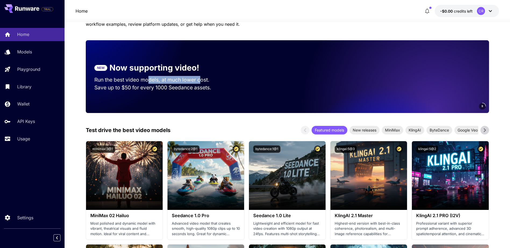
drag, startPoint x: 149, startPoint y: 80, endPoint x: 202, endPoint y: 77, distance: 53.2
click at [202, 77] on p "Run the best video models, at much lower cost." at bounding box center [156, 80] width 125 height 8
drag, startPoint x: 112, startPoint y: 87, endPoint x: 209, endPoint y: 88, distance: 96.5
click at [209, 88] on p "Save up to $50 for every 1000 Seedance assets." at bounding box center [156, 88] width 125 height 8
drag, startPoint x: 209, startPoint y: 88, endPoint x: 167, endPoint y: 92, distance: 42.0
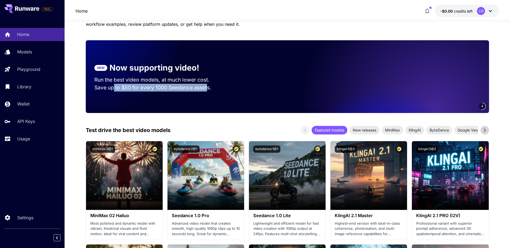
click at [167, 92] on section "NEW Now supporting video! Run the best video models, at much lower cost. Save u…" at bounding box center [157, 76] width 142 height 47
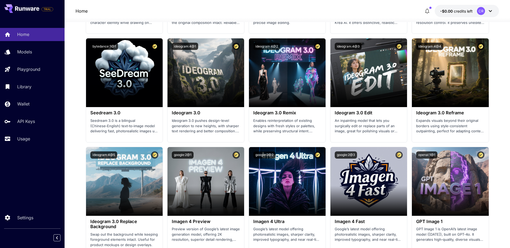
scroll to position [484, 0]
